Goal: Task Accomplishment & Management: Manage account settings

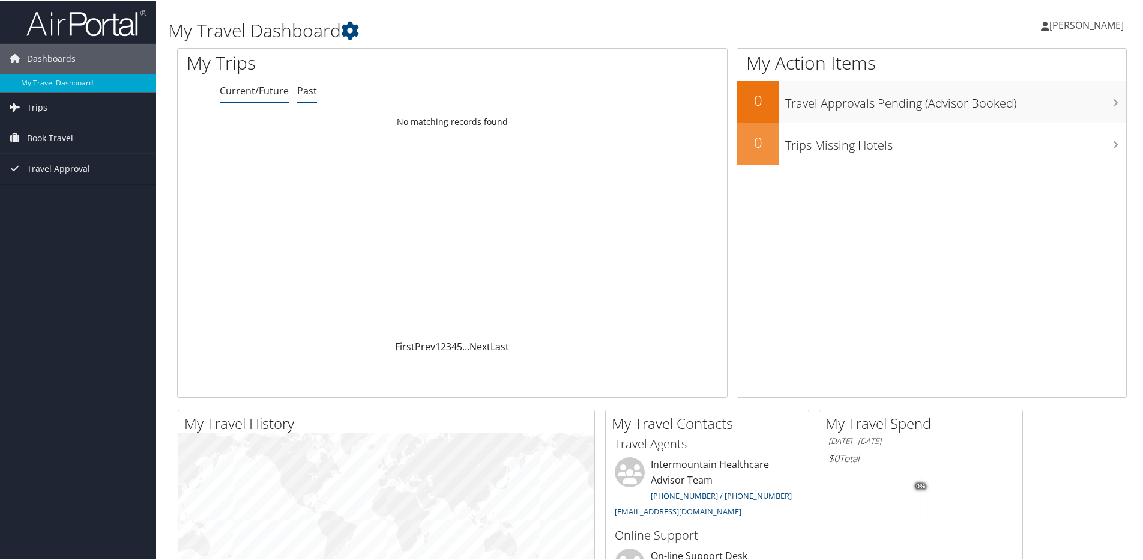
click at [306, 89] on link "Past" at bounding box center [307, 89] width 20 height 13
click at [58, 57] on span "Dashboards" at bounding box center [51, 58] width 49 height 30
click at [354, 25] on icon at bounding box center [350, 29] width 18 height 18
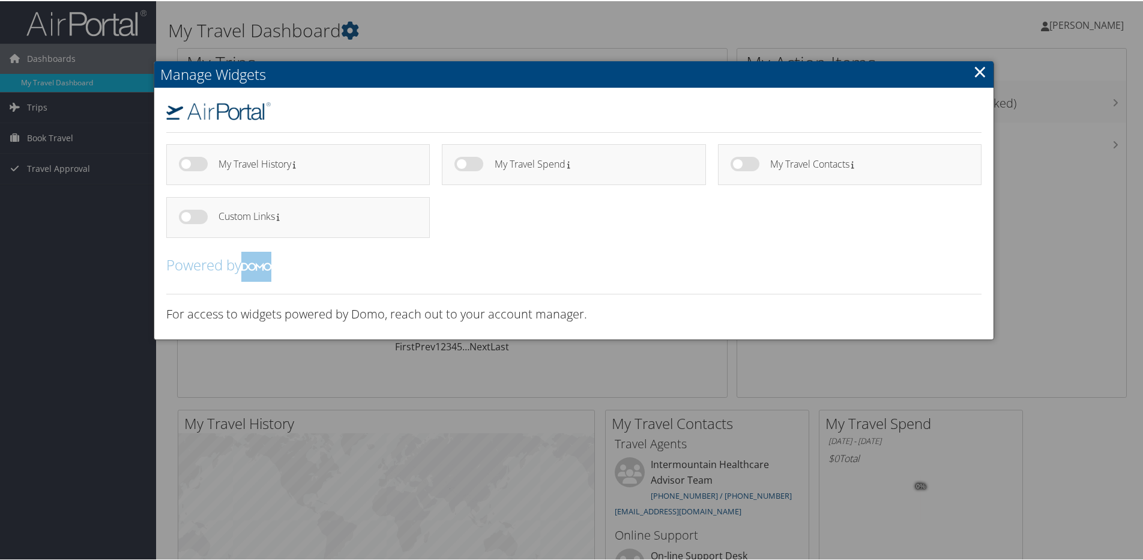
click at [198, 163] on label at bounding box center [193, 162] width 29 height 14
click at [193, 163] on input "checkbox" at bounding box center [189, 165] width 8 height 8
checkbox input "true"
click at [475, 162] on label at bounding box center [468, 162] width 29 height 14
click at [468, 162] on input "checkbox" at bounding box center [464, 165] width 8 height 8
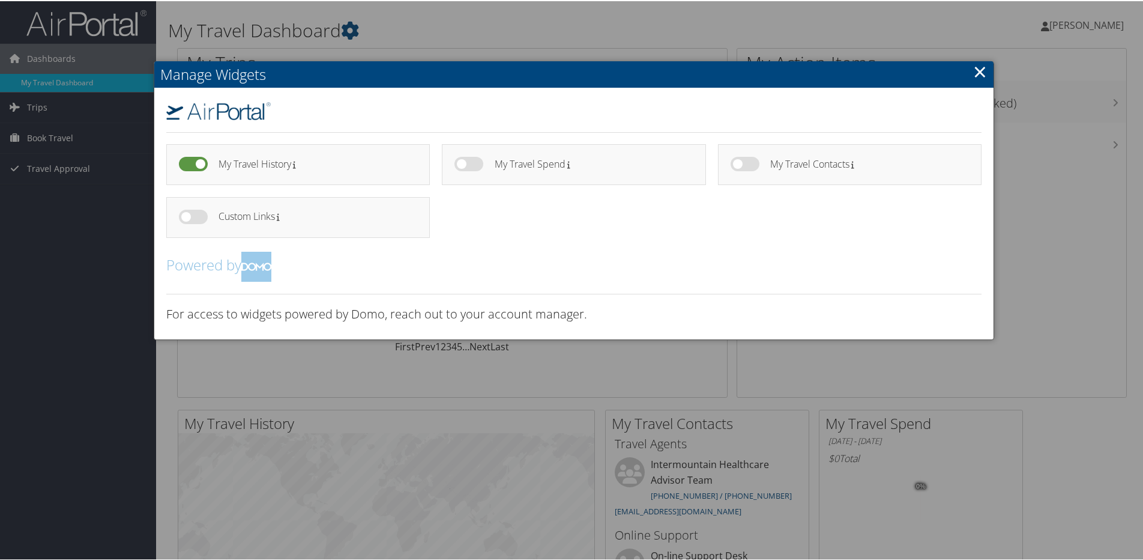
checkbox input "true"
click at [750, 166] on label at bounding box center [745, 162] width 29 height 14
click at [744, 166] on input "checkbox" at bounding box center [741, 165] width 8 height 8
checkbox input "true"
click at [196, 219] on label at bounding box center [193, 215] width 29 height 14
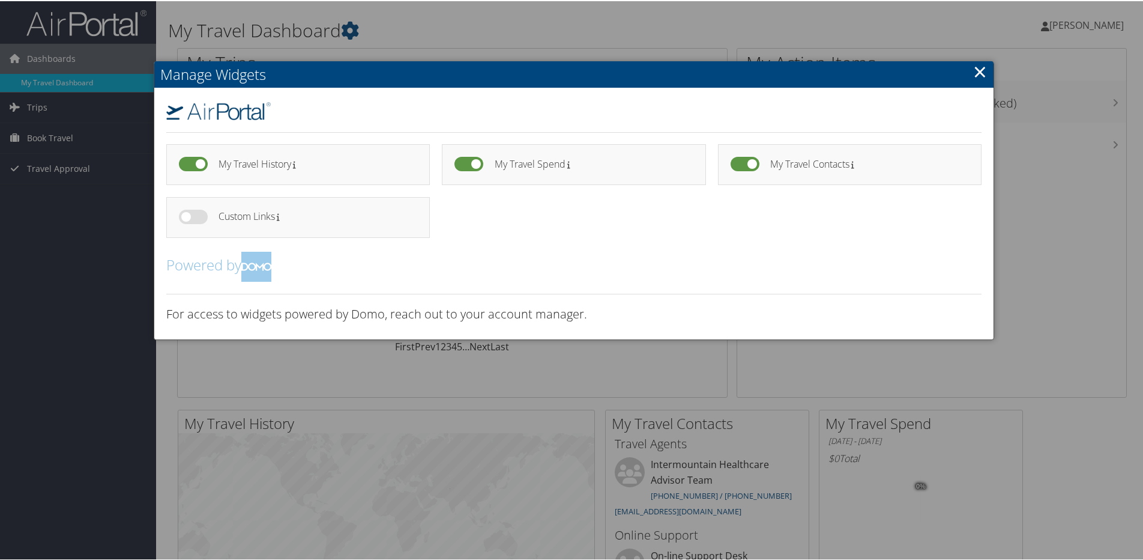
click at [193, 219] on input "checkbox" at bounding box center [189, 218] width 8 height 8
checkbox input "true"
click at [974, 71] on link "×" at bounding box center [980, 70] width 14 height 24
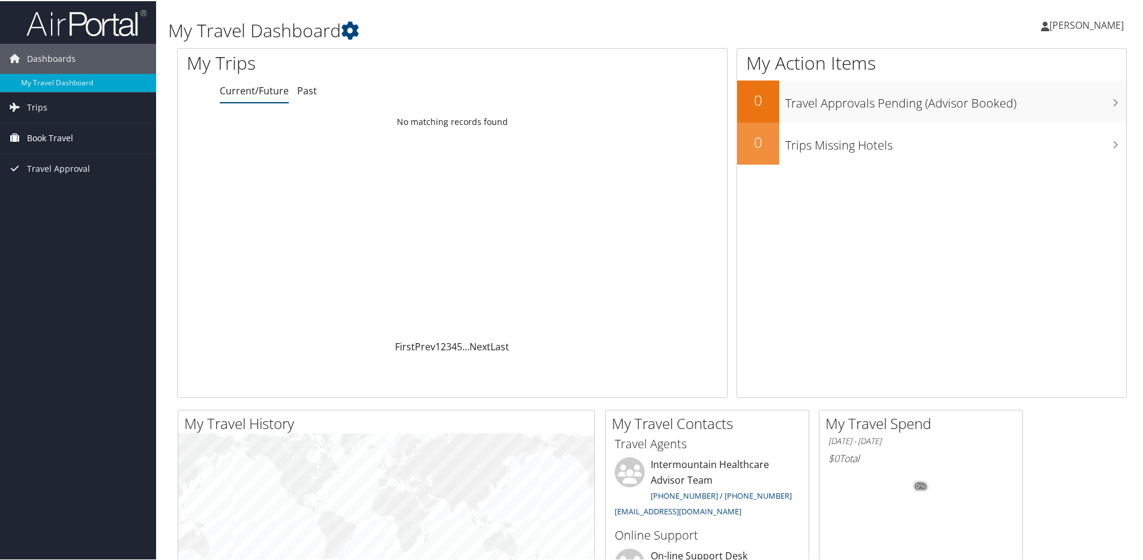
click at [56, 135] on span "Book Travel" at bounding box center [50, 137] width 46 height 30
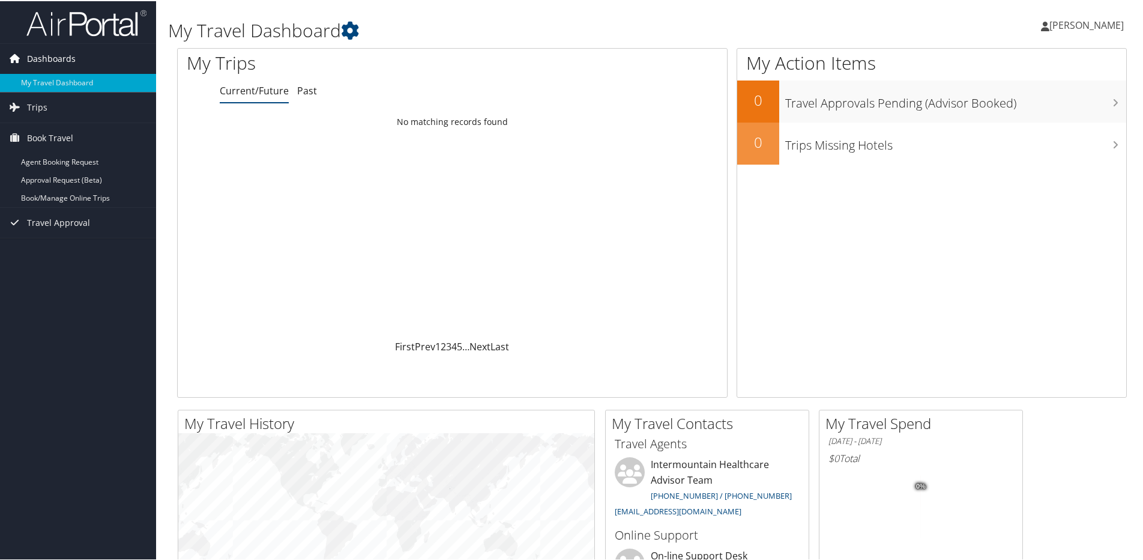
click at [44, 58] on span "Dashboards" at bounding box center [51, 58] width 49 height 30
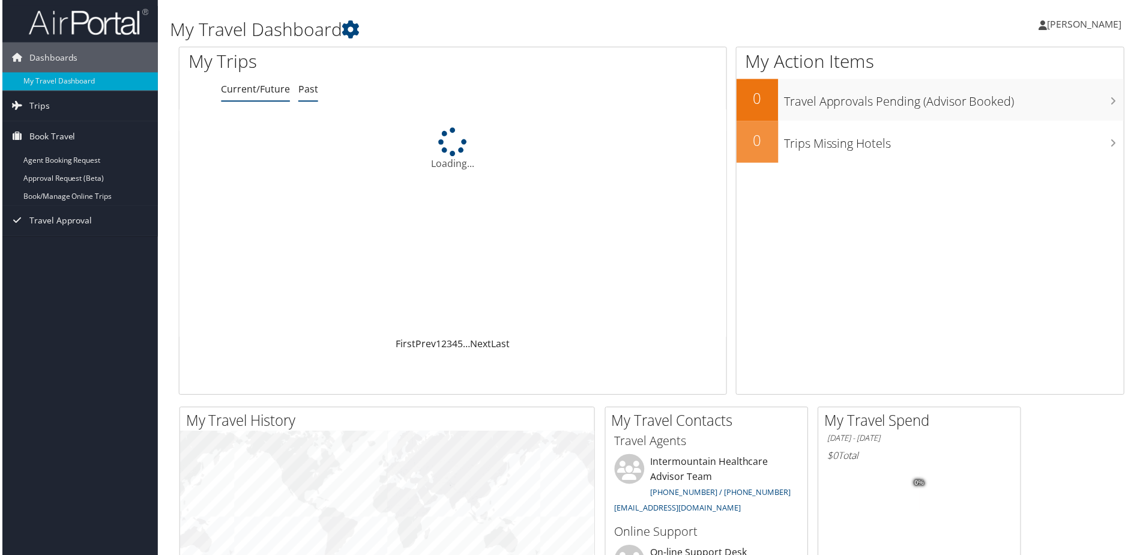
click at [305, 90] on link "Past" at bounding box center [307, 89] width 20 height 13
